Goal: Find specific page/section: Find specific page/section

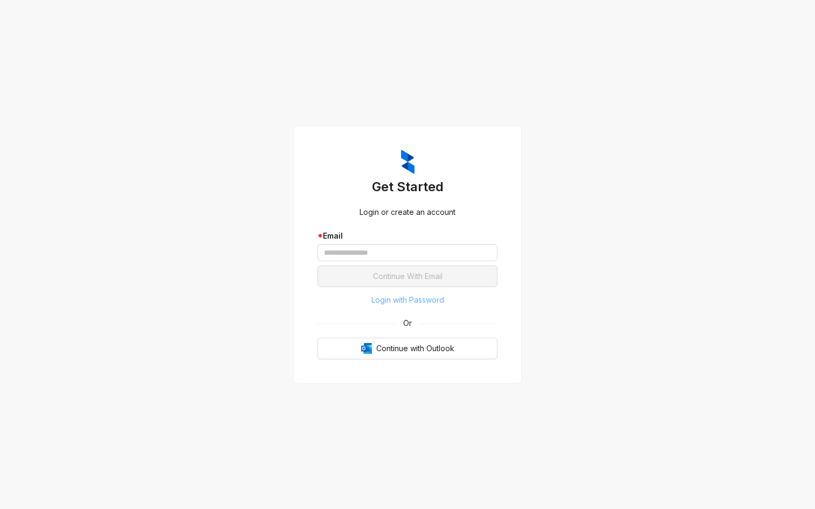
click at [420, 300] on span "Login with Password" at bounding box center [407, 300] width 73 height 12
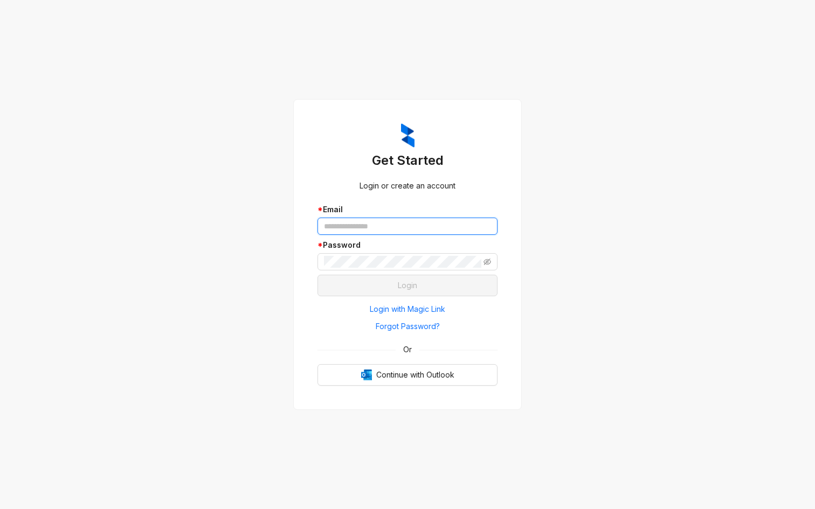
click at [420, 231] on input "text" at bounding box center [407, 226] width 180 height 17
type input "**********"
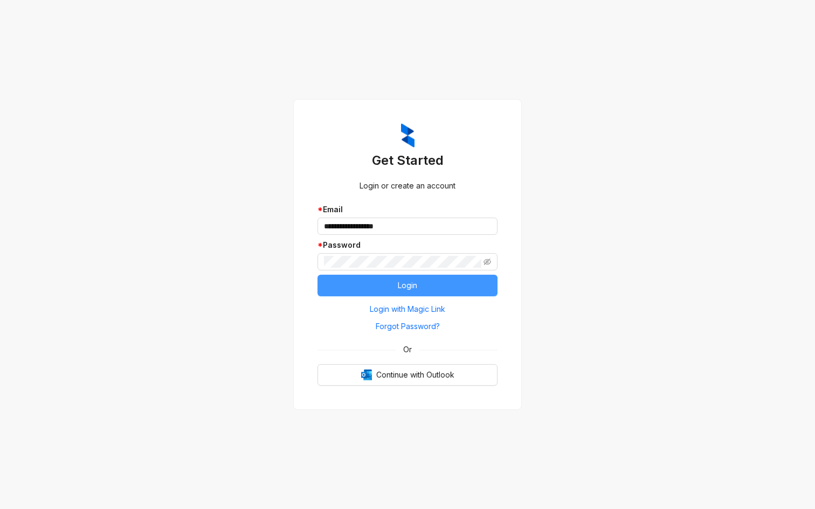
click at [411, 287] on span "Login" at bounding box center [407, 286] width 19 height 12
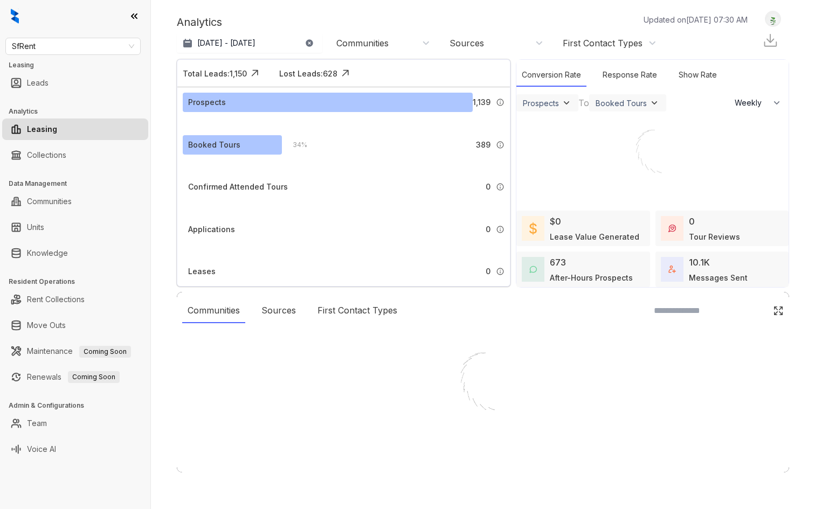
select select "******"
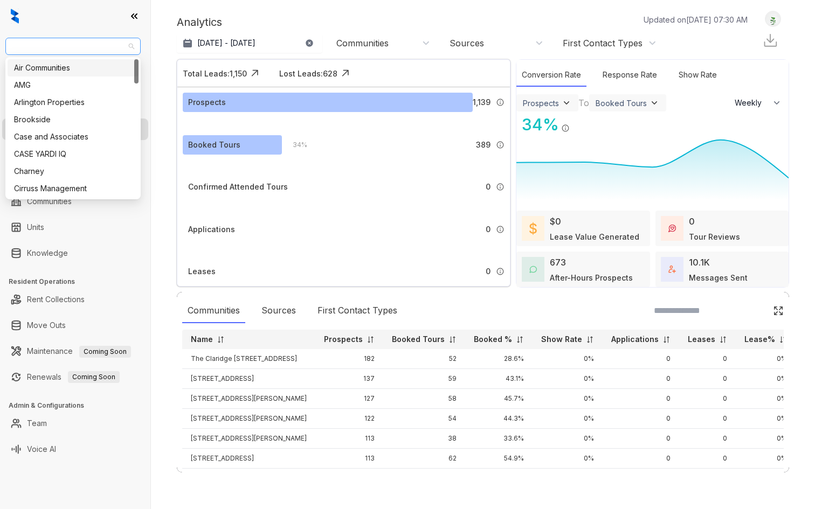
click at [103, 42] on span "SfRent" at bounding box center [73, 46] width 122 height 16
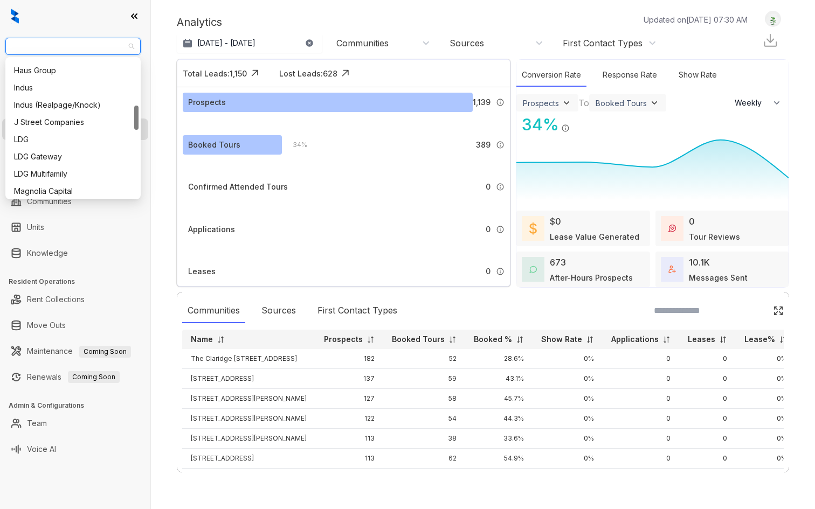
scroll to position [261, 0]
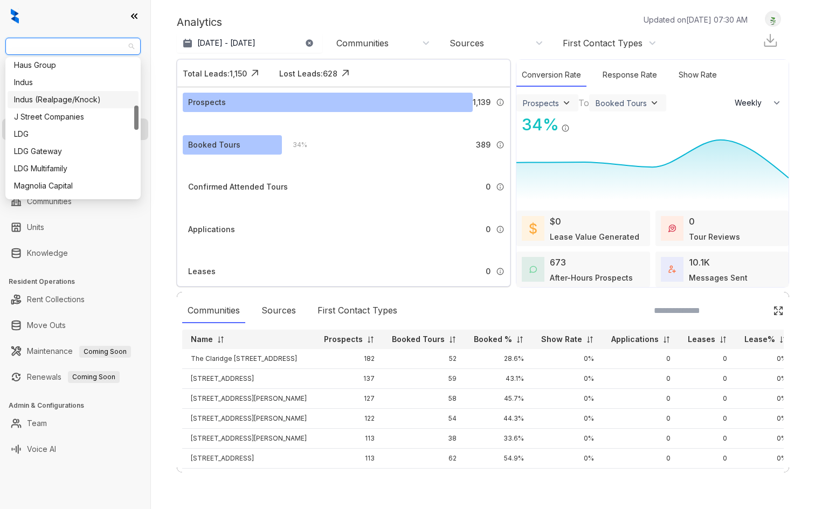
click at [87, 100] on div "Indus (Realpage/Knock)" at bounding box center [73, 100] width 118 height 12
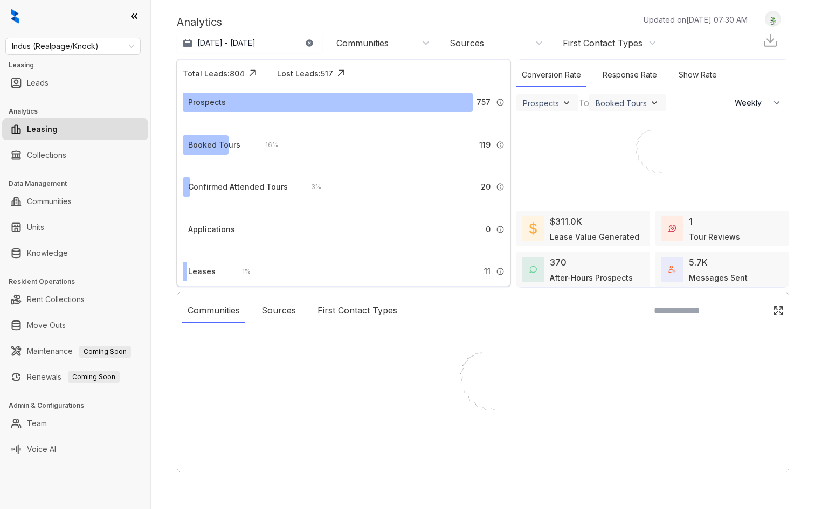
select select "******"
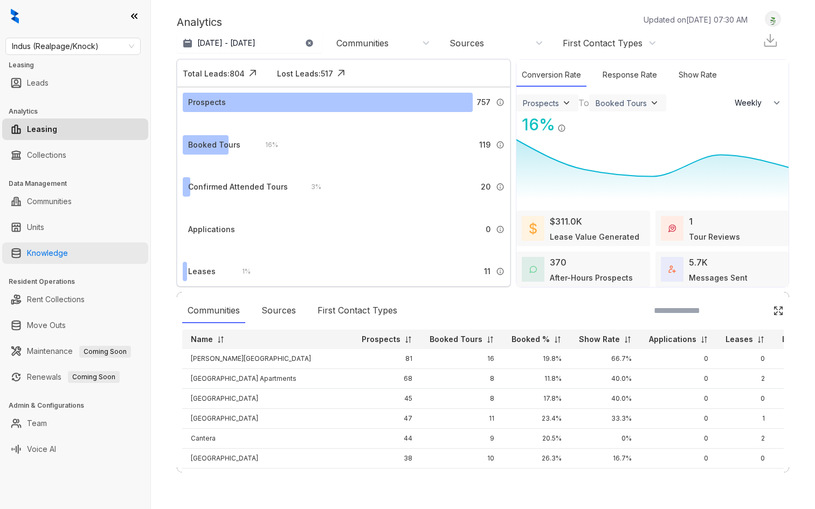
click at [53, 244] on link "Knowledge" at bounding box center [47, 253] width 41 height 22
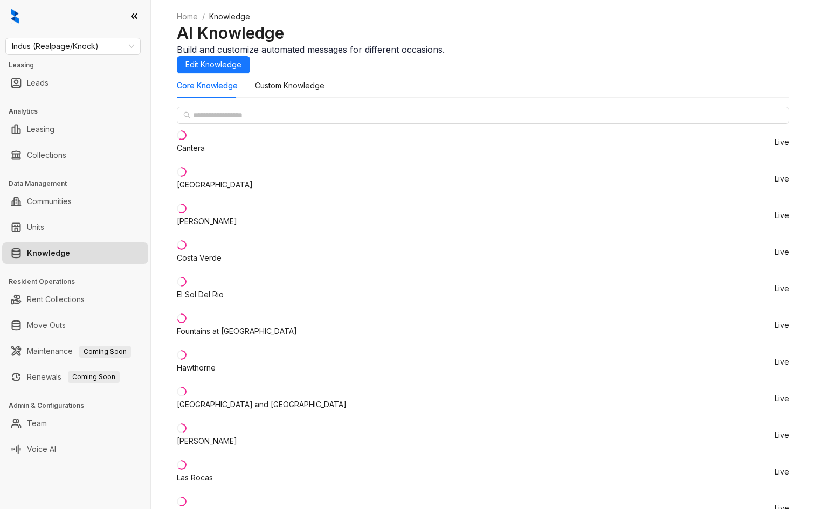
scroll to position [633, 0]
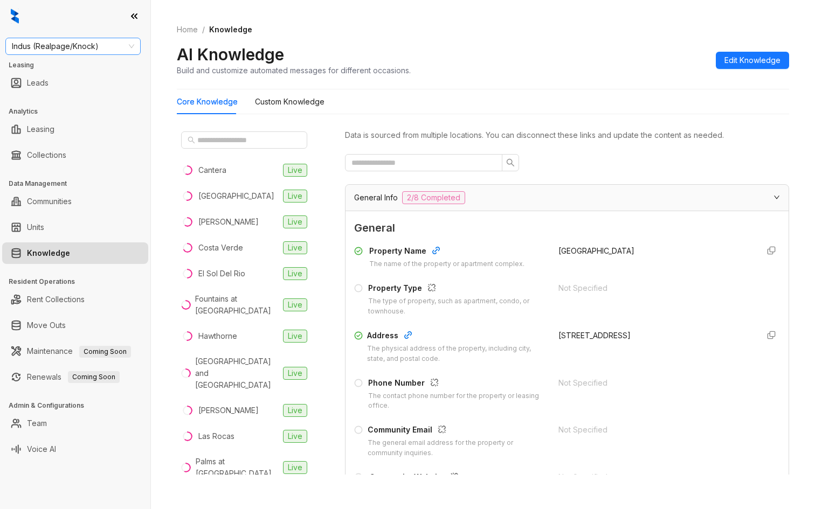
click at [36, 52] on span "Indus (Realpage/Knock)" at bounding box center [73, 46] width 122 height 16
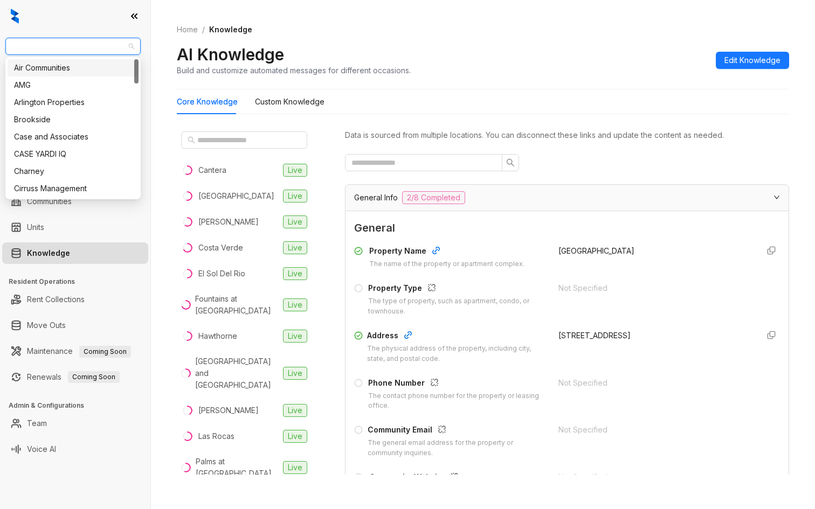
click at [40, 71] on div "Air Communities" at bounding box center [73, 68] width 118 height 12
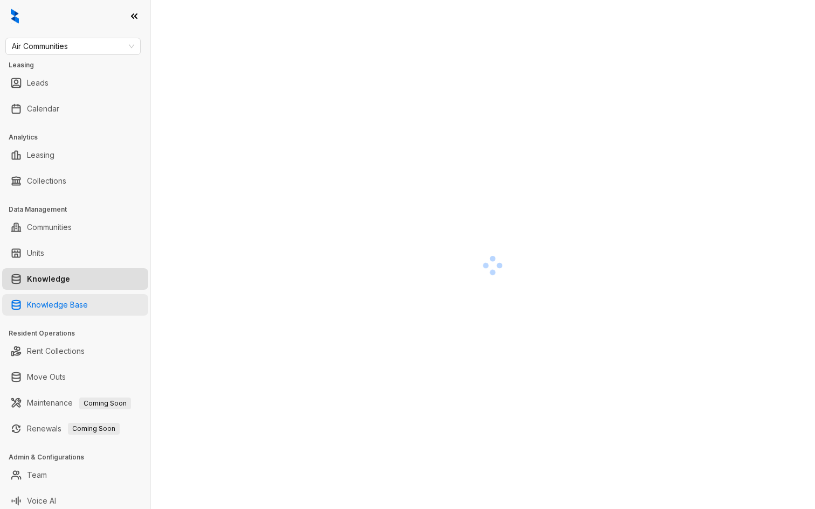
click at [88, 298] on link "Knowledge Base" at bounding box center [57, 305] width 61 height 22
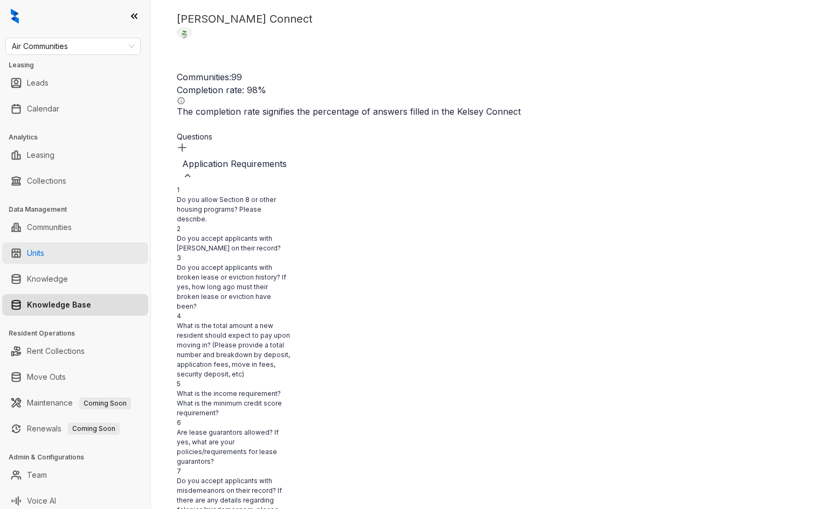
click at [44, 251] on link "Units" at bounding box center [35, 253] width 17 height 22
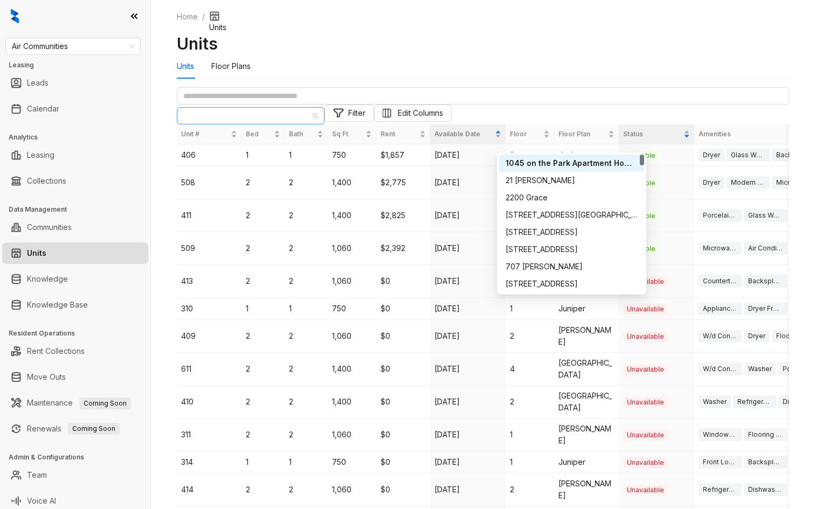
click at [318, 124] on span "1045 on the Park Apartment Homes" at bounding box center [250, 116] width 135 height 16
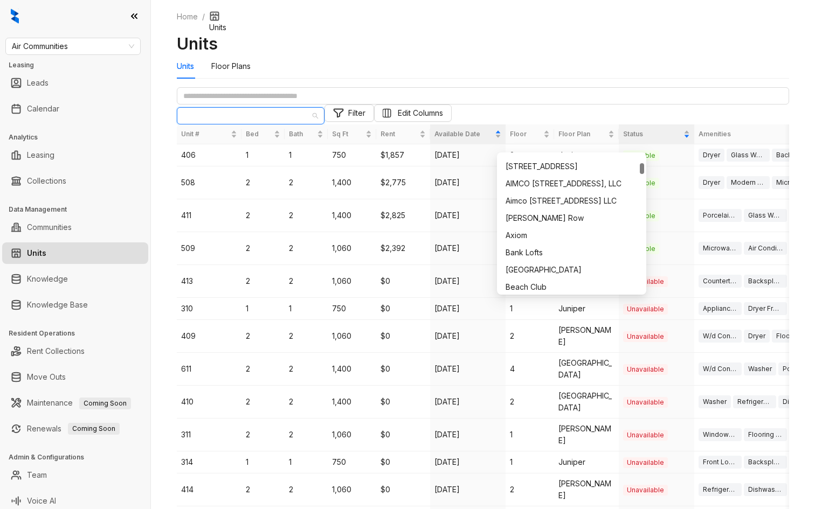
scroll to position [134, 0]
click at [529, 217] on div "Axiom" at bounding box center [571, 219] width 132 height 12
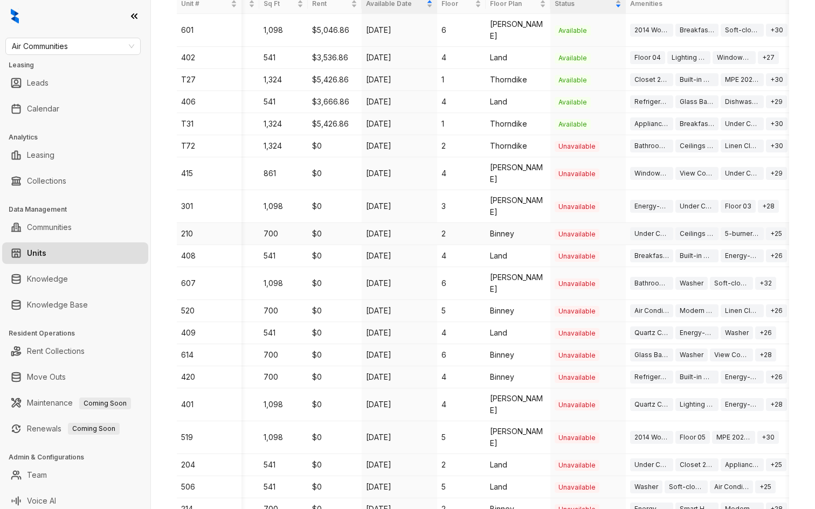
scroll to position [0, 61]
